Goal: Information Seeking & Learning: Learn about a topic

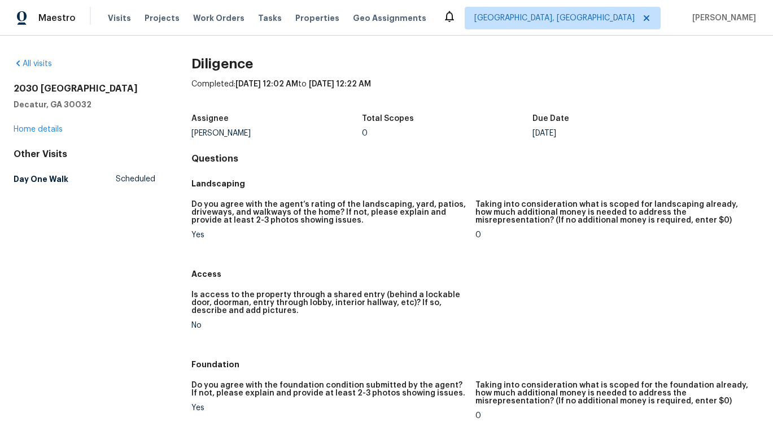
scroll to position [1024, 0]
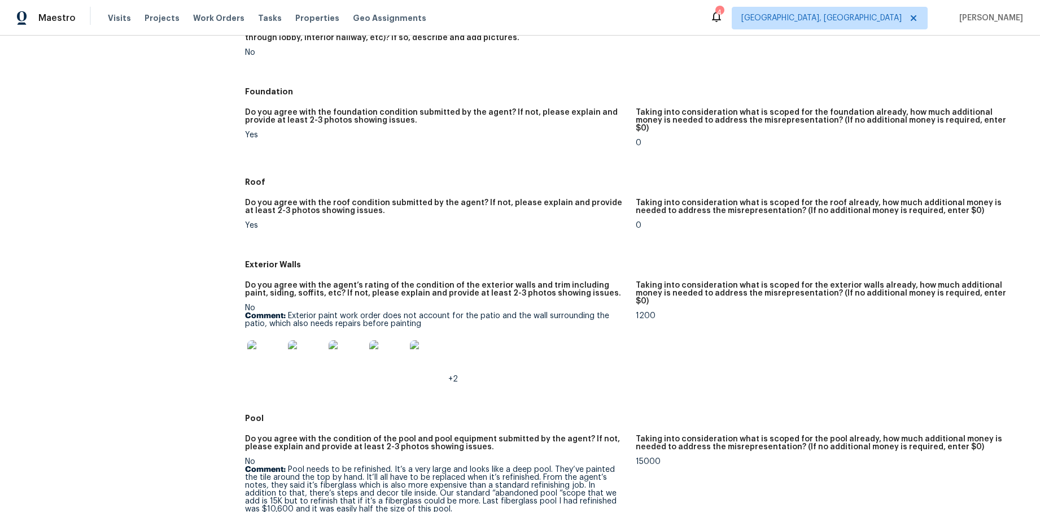
scroll to position [267, 0]
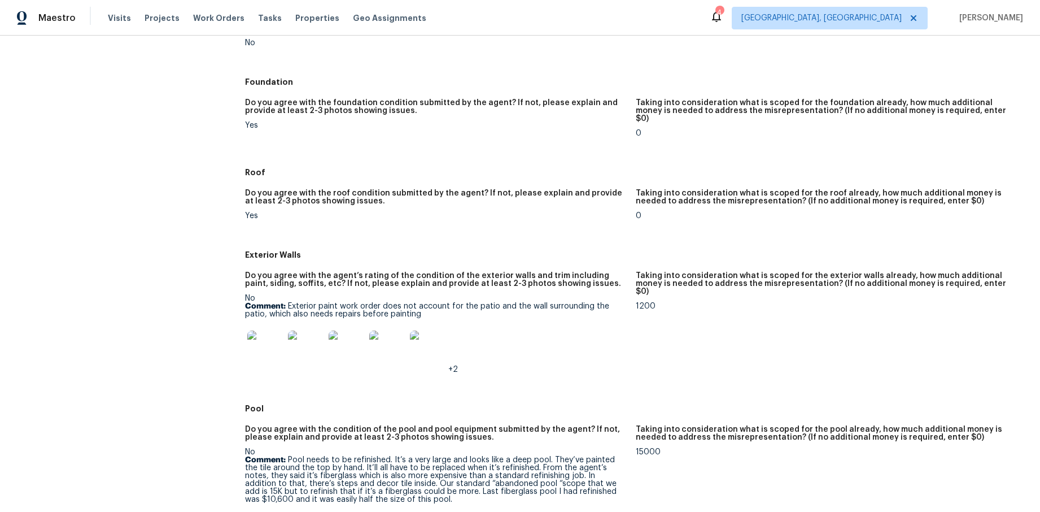
click at [267, 344] on img at bounding box center [265, 348] width 36 height 36
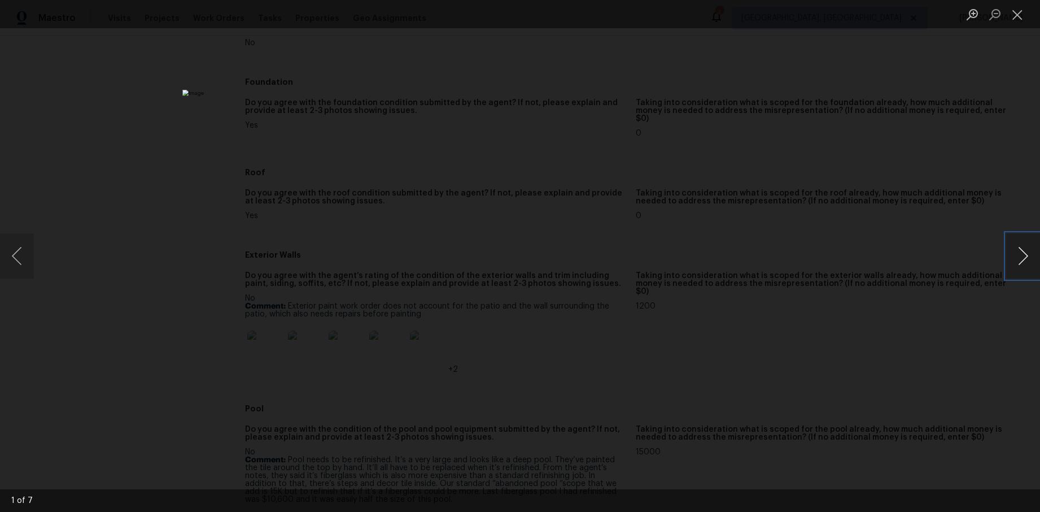
click at [1022, 256] on button "Next image" at bounding box center [1023, 255] width 34 height 45
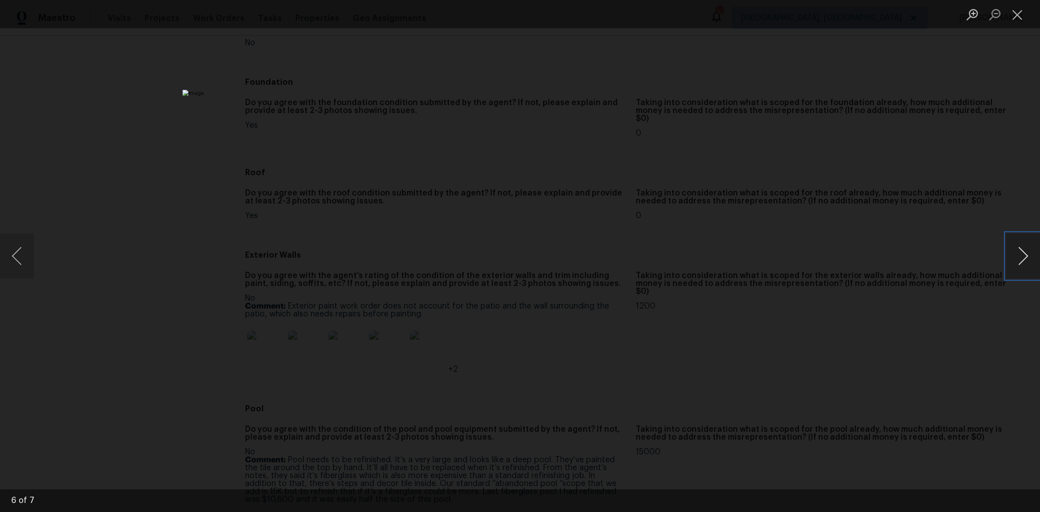
click at [1022, 256] on button "Next image" at bounding box center [1023, 255] width 34 height 45
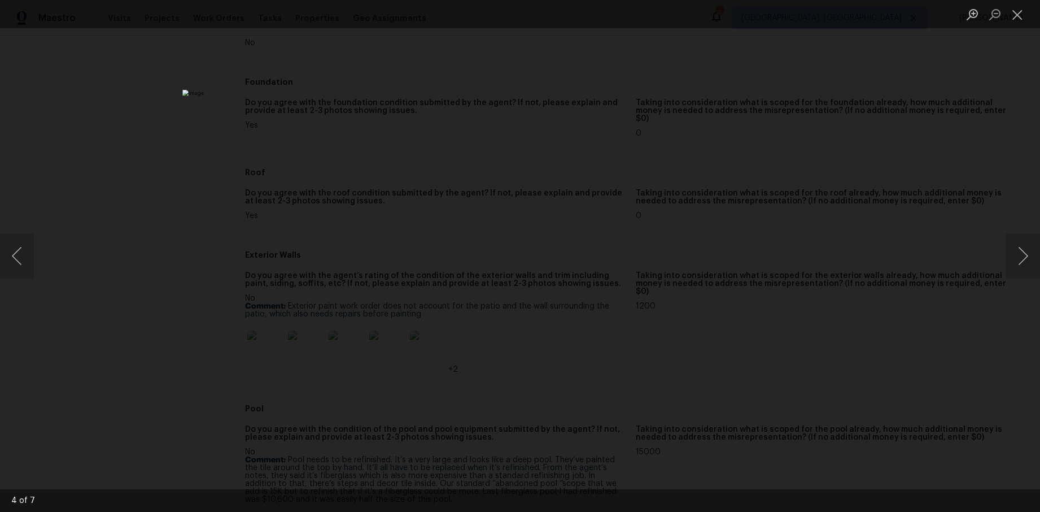
click at [894, 256] on div "Lightbox" at bounding box center [520, 256] width 1040 height 512
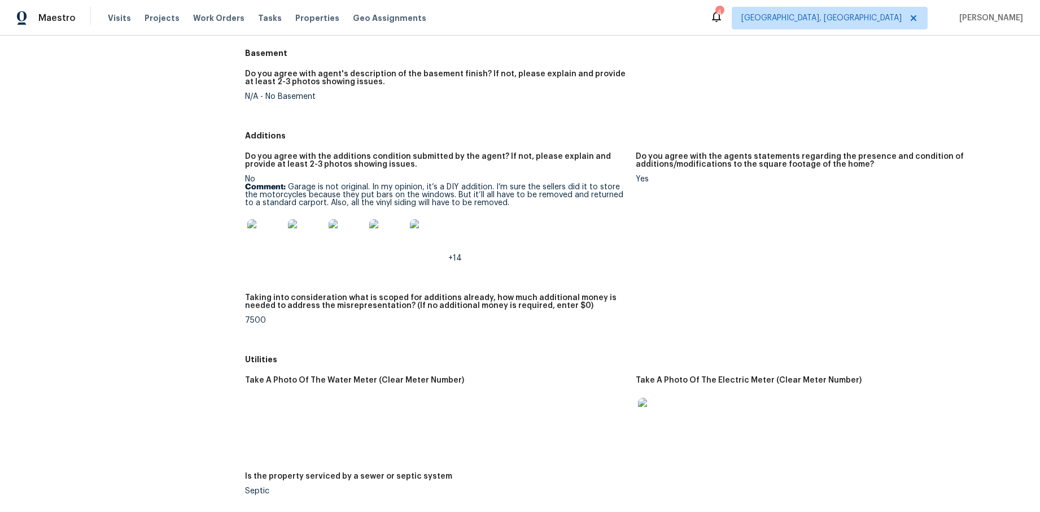
scroll to position [1402, 0]
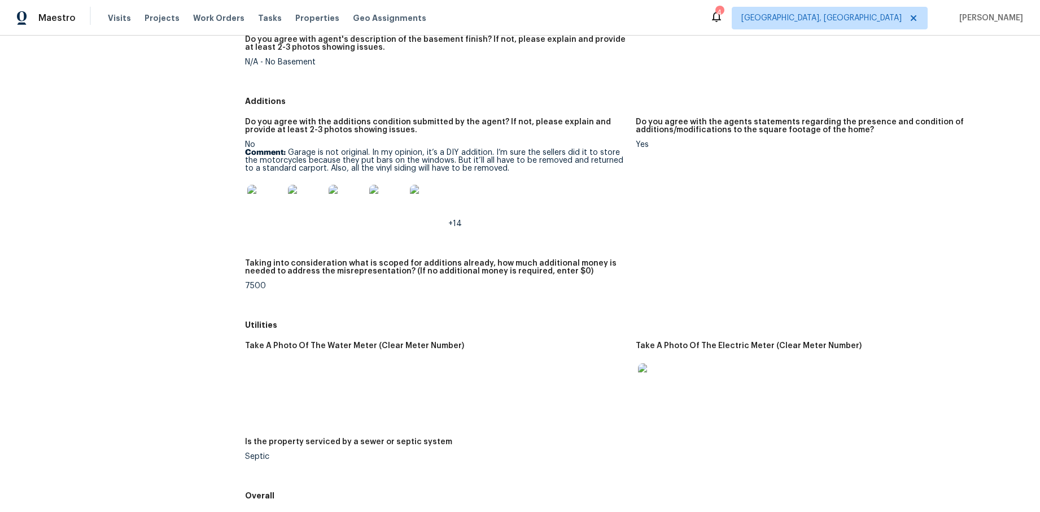
click at [261, 185] on img at bounding box center [265, 203] width 36 height 36
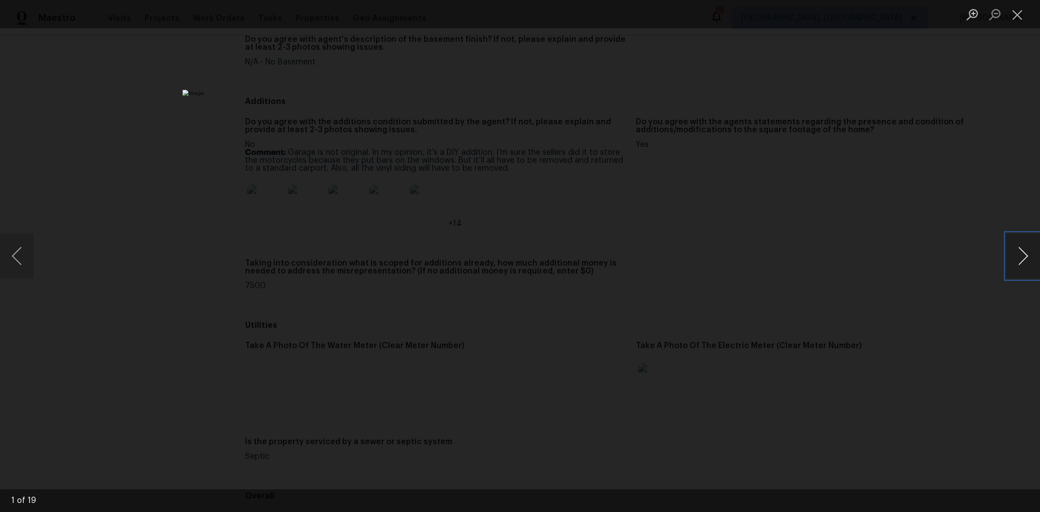
click at [1028, 254] on button "Next image" at bounding box center [1023, 255] width 34 height 45
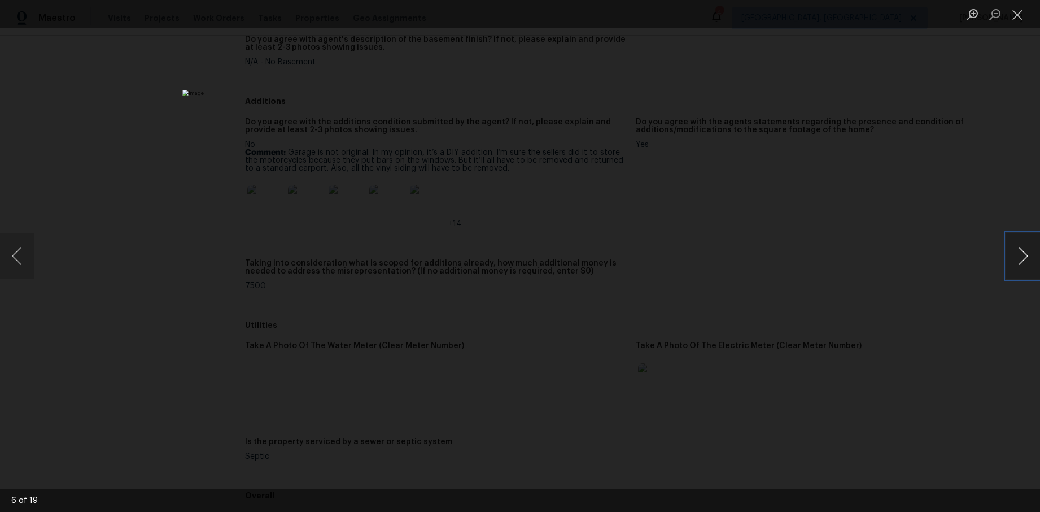
click at [1028, 254] on button "Next image" at bounding box center [1023, 255] width 34 height 45
click at [1029, 254] on button "Next image" at bounding box center [1023, 255] width 34 height 45
click at [1028, 254] on button "Next image" at bounding box center [1023, 255] width 34 height 45
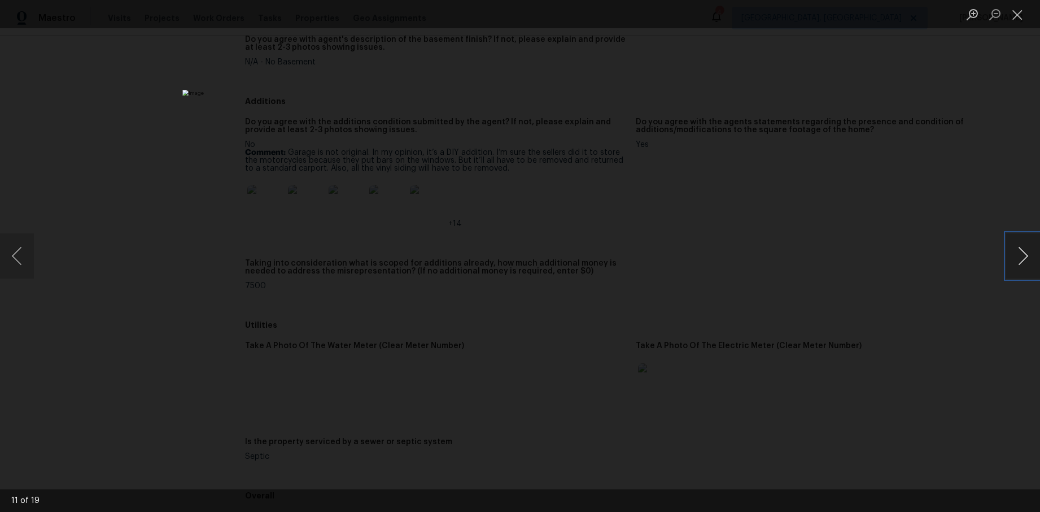
click at [1028, 254] on button "Next image" at bounding box center [1023, 255] width 34 height 45
click at [1029, 254] on button "Next image" at bounding box center [1023, 255] width 34 height 45
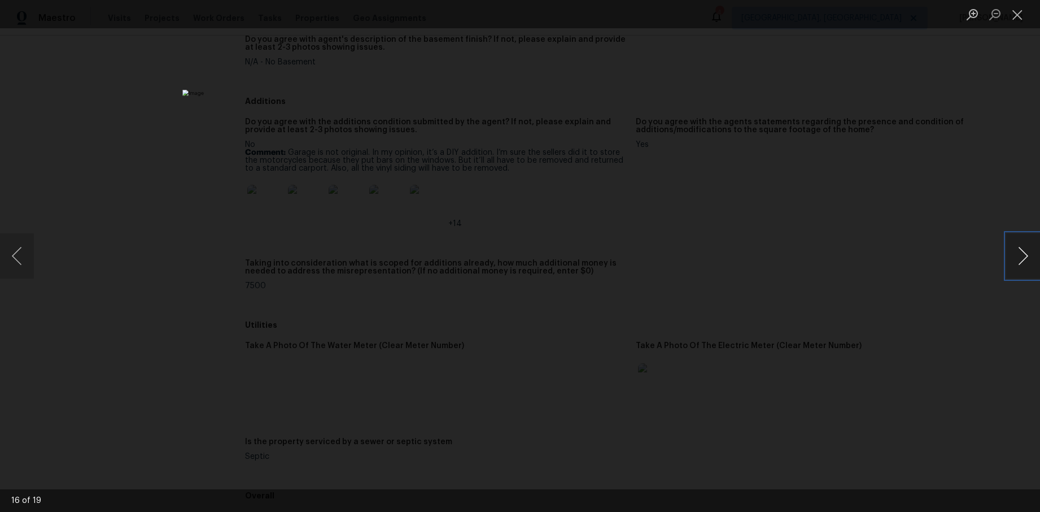
click at [1029, 254] on button "Next image" at bounding box center [1023, 255] width 34 height 45
click at [813, 246] on div "Lightbox" at bounding box center [520, 256] width 1040 height 512
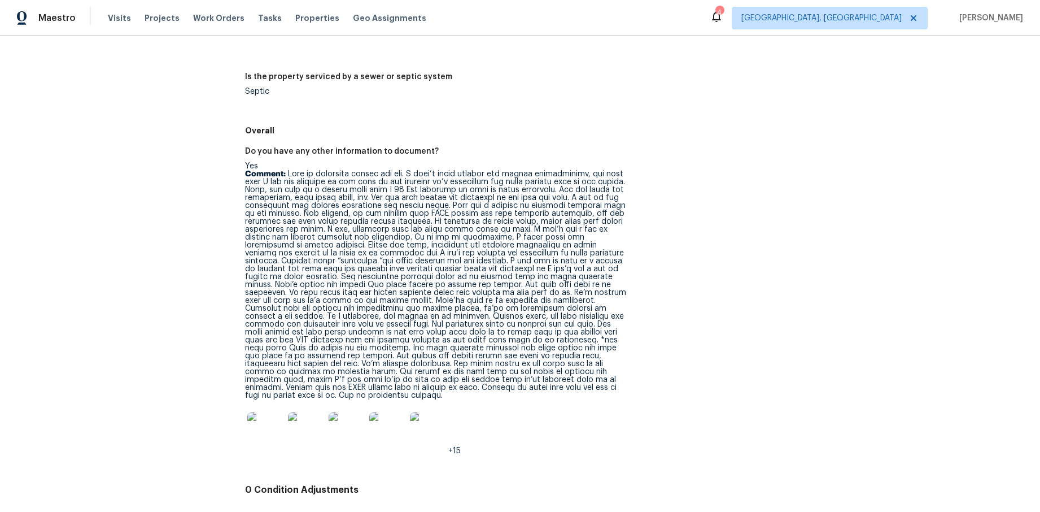
scroll to position [1812, 0]
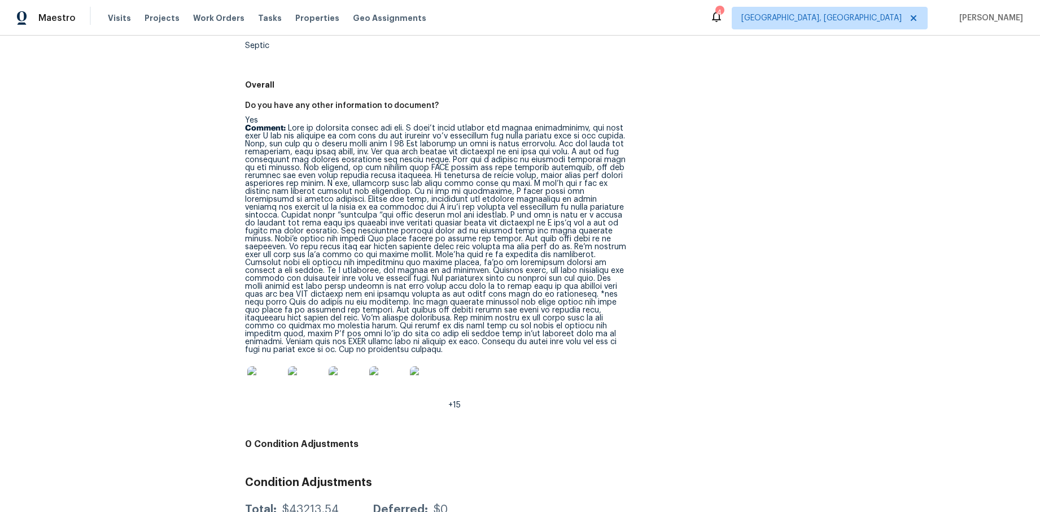
click at [270, 366] on img at bounding box center [265, 384] width 36 height 36
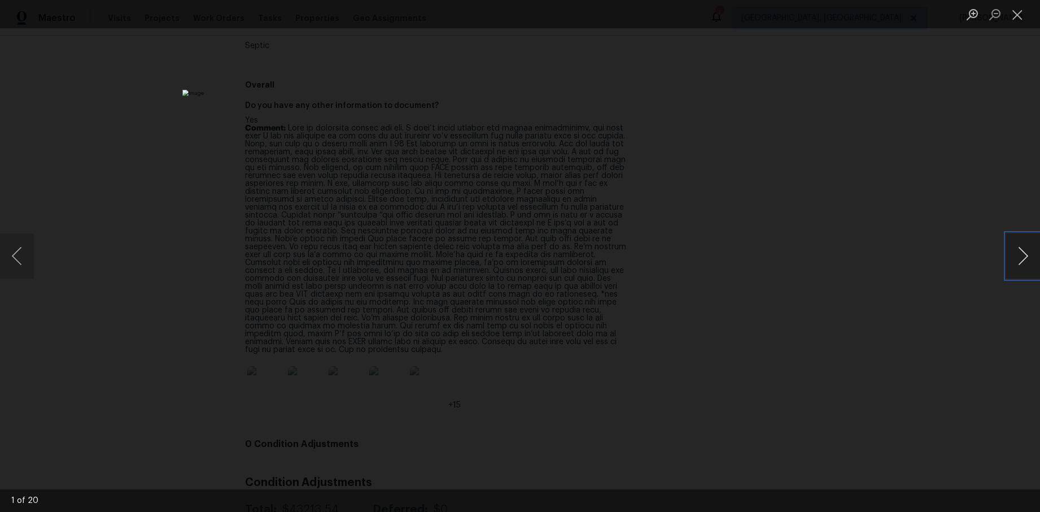
click at [1026, 257] on button "Next image" at bounding box center [1023, 255] width 34 height 45
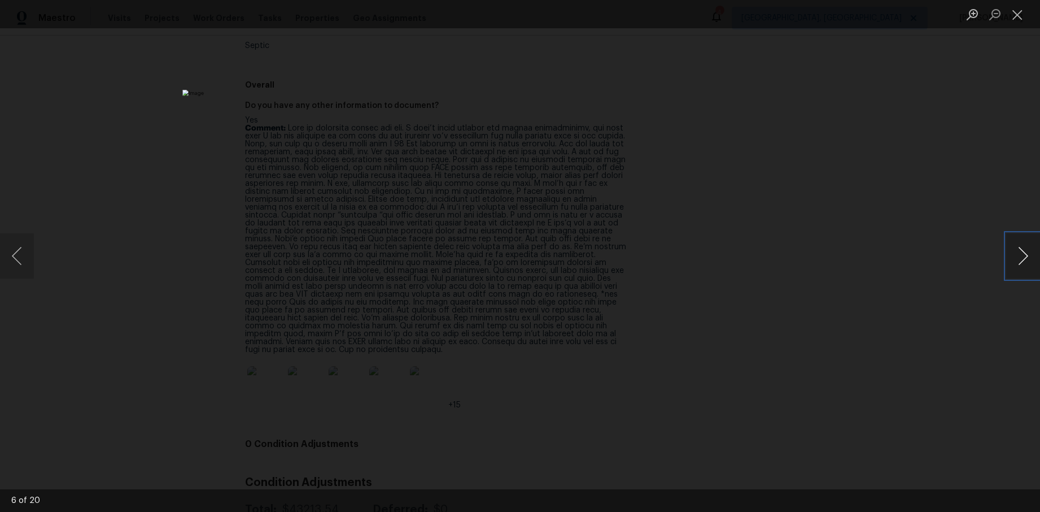
click at [1026, 257] on button "Next image" at bounding box center [1023, 255] width 34 height 45
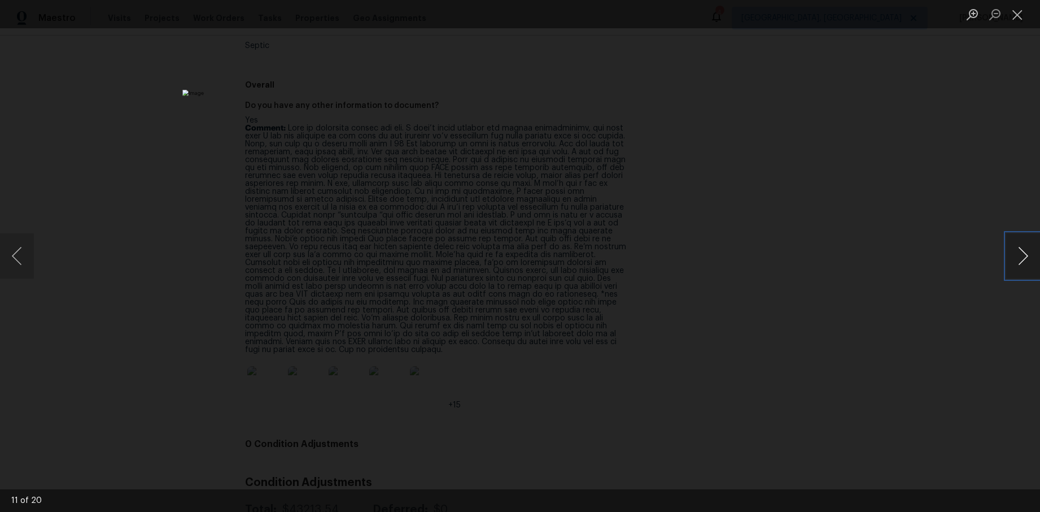
click at [1026, 257] on button "Next image" at bounding box center [1023, 255] width 34 height 45
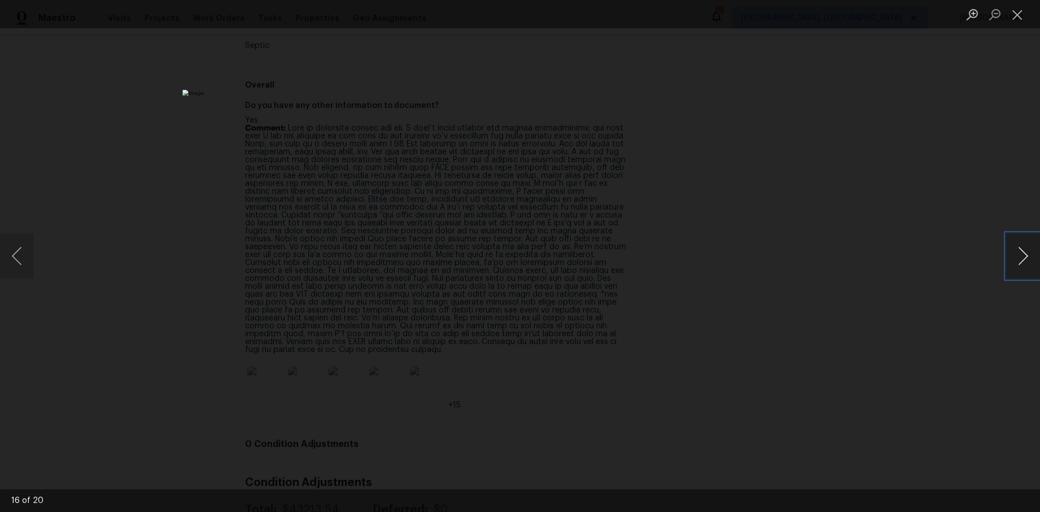
click at [1026, 257] on button "Next image" at bounding box center [1023, 255] width 34 height 45
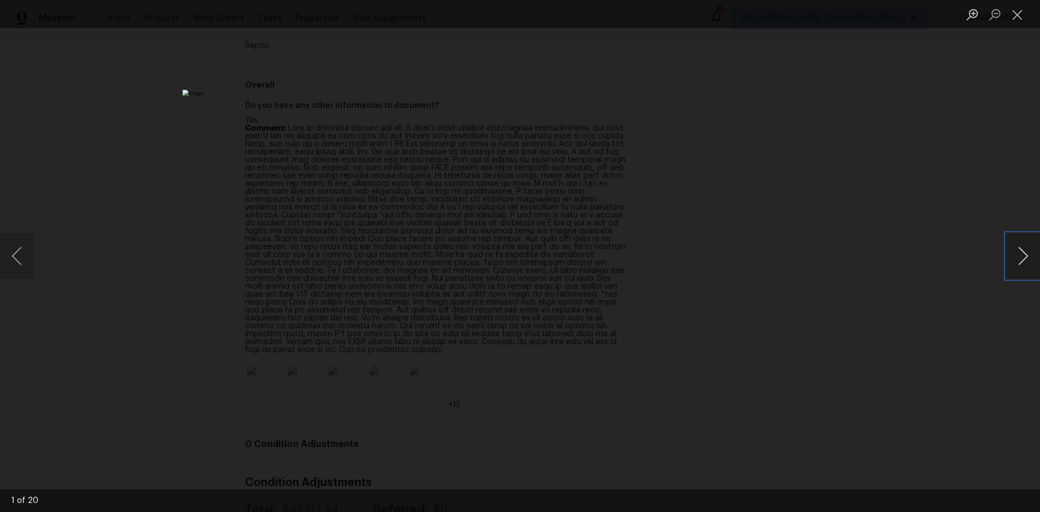
click at [1026, 257] on button "Next image" at bounding box center [1023, 255] width 34 height 45
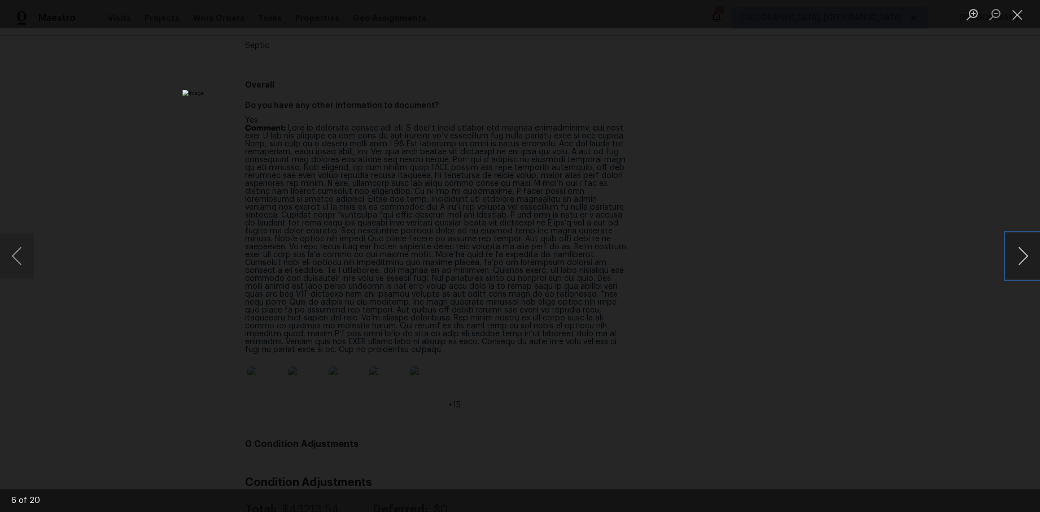
click at [1026, 257] on button "Next image" at bounding box center [1023, 255] width 34 height 45
click at [972, 248] on div "Lightbox" at bounding box center [520, 256] width 1040 height 512
